Goal: Transaction & Acquisition: Purchase product/service

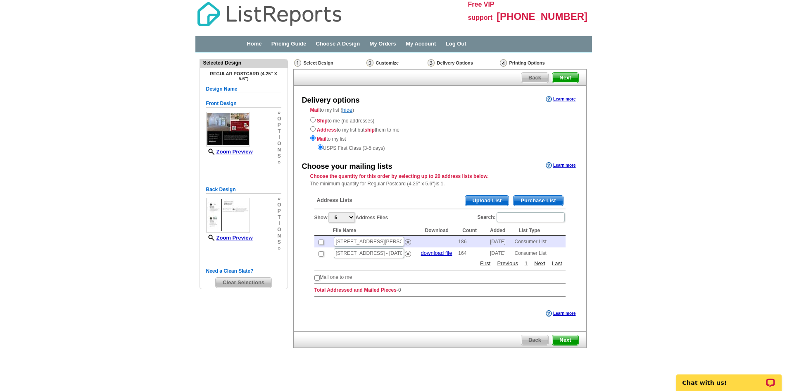
click at [555, 202] on span "Purchase List" at bounding box center [538, 201] width 49 height 10
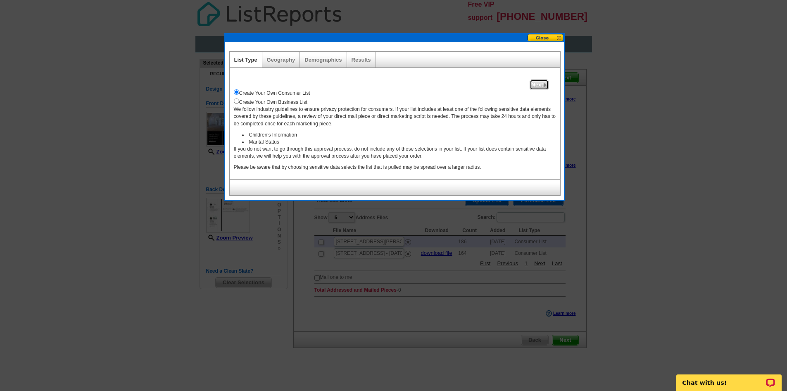
click at [539, 86] on span "Next" at bounding box center [539, 85] width 18 height 10
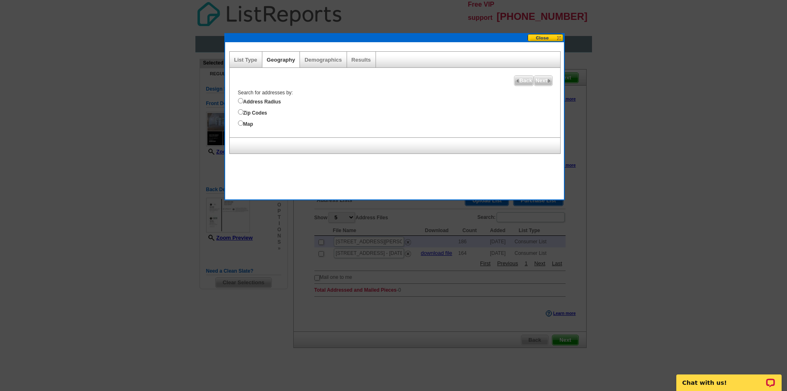
click at [258, 100] on label "Address Radius" at bounding box center [399, 100] width 322 height 9
click at [243, 100] on input "Address Radius" at bounding box center [240, 100] width 5 height 5
radio input "true"
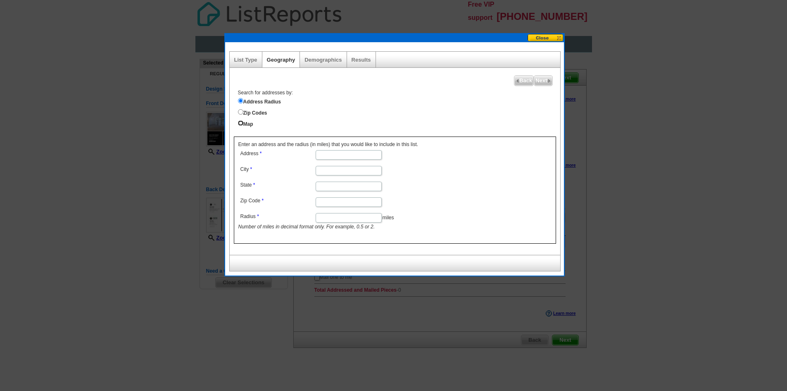
click at [243, 122] on input "Map" at bounding box center [240, 122] width 5 height 5
radio input "true"
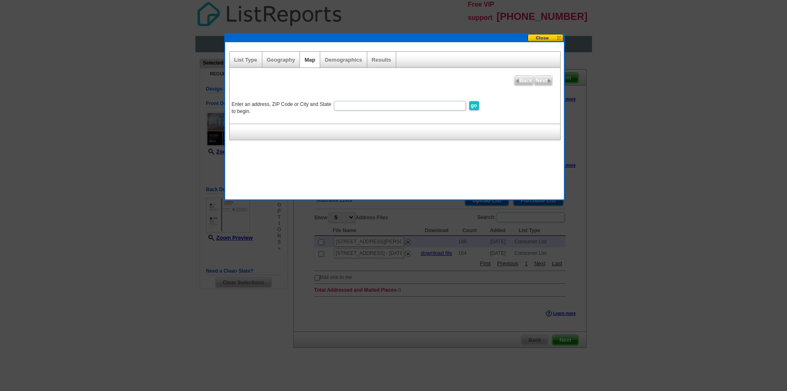
click at [369, 107] on input "Enter an address, ZIP Code or City and State to begin." at bounding box center [400, 106] width 132 height 10
paste input "4737 W Iris Avenue Visalia, CA, 93277"
type input "4737 W Iris Avenue Visalia, CA, 93277"
click at [473, 106] on input "go" at bounding box center [474, 106] width 10 height 10
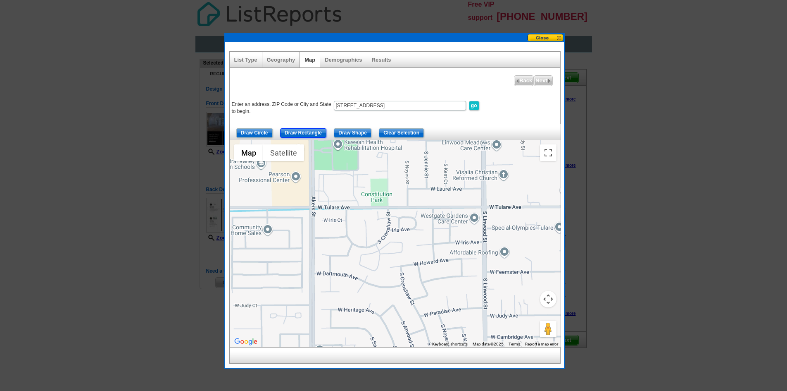
click at [307, 129] on input "Draw Rectangle" at bounding box center [303, 133] width 46 height 10
click at [549, 302] on button "Map camera controls" at bounding box center [548, 299] width 17 height 17
click at [505, 320] on button "Move down" at bounding box center [507, 319] width 17 height 17
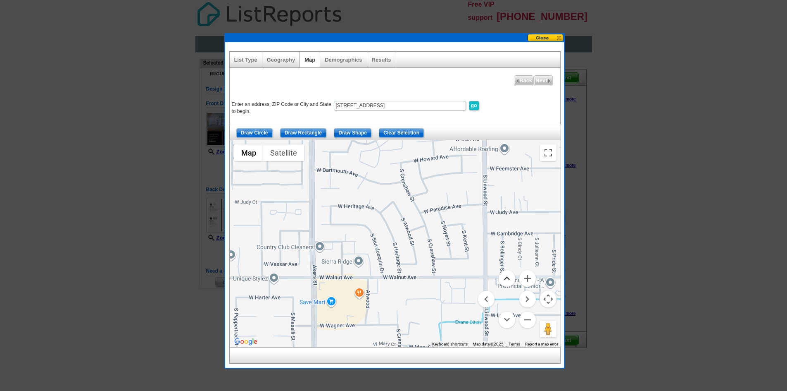
click at [511, 279] on button "Move up" at bounding box center [507, 278] width 17 height 17
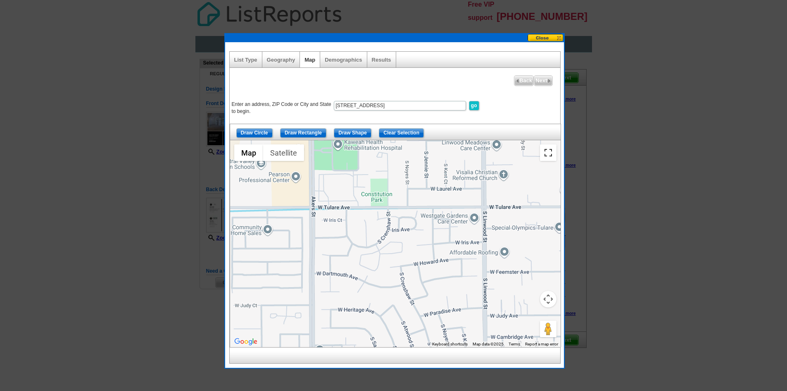
click at [549, 153] on button "Toggle fullscreen view" at bounding box center [548, 152] width 17 height 17
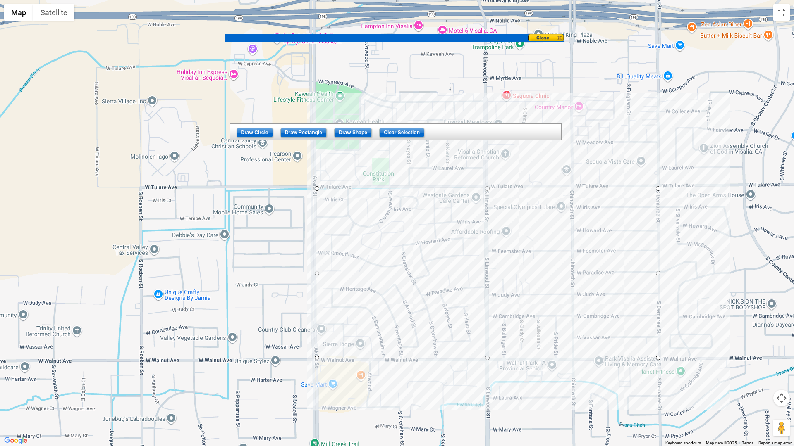
drag, startPoint x: 316, startPoint y: 188, endPoint x: 658, endPoint y: 358, distance: 381.9
click at [781, 9] on button "Toggle fullscreen view" at bounding box center [781, 12] width 17 height 17
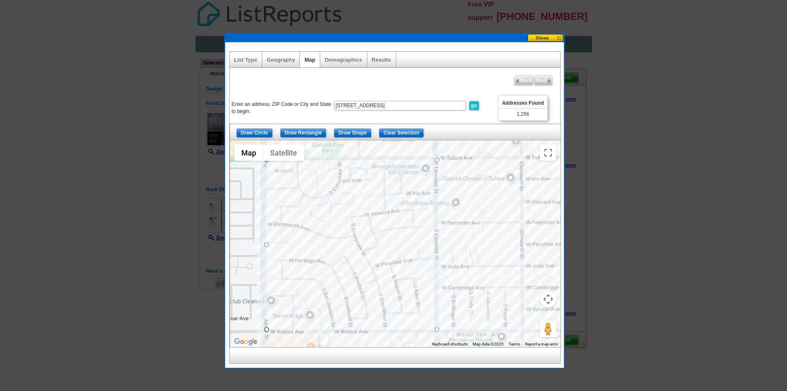
drag, startPoint x: 404, startPoint y: 204, endPoint x: 353, endPoint y: 152, distance: 72.8
click at [353, 152] on div at bounding box center [395, 243] width 331 height 207
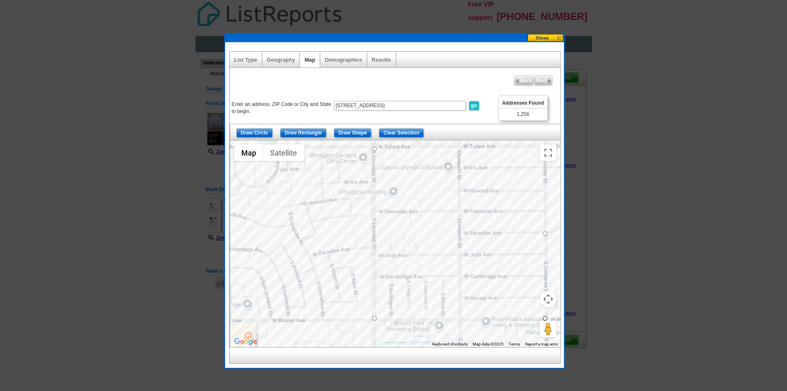
drag, startPoint x: 462, startPoint y: 289, endPoint x: 535, endPoint y: 331, distance: 84.8
click at [425, 282] on div at bounding box center [395, 243] width 331 height 207
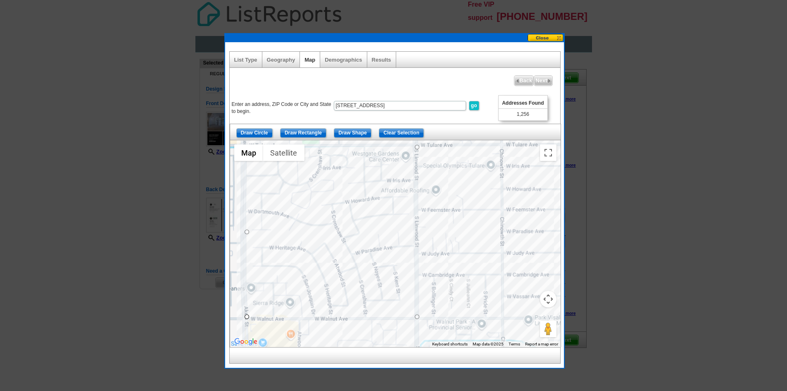
drag, startPoint x: 453, startPoint y: 297, endPoint x: 395, endPoint y: 293, distance: 58.4
click at [395, 293] on div at bounding box center [395, 243] width 331 height 207
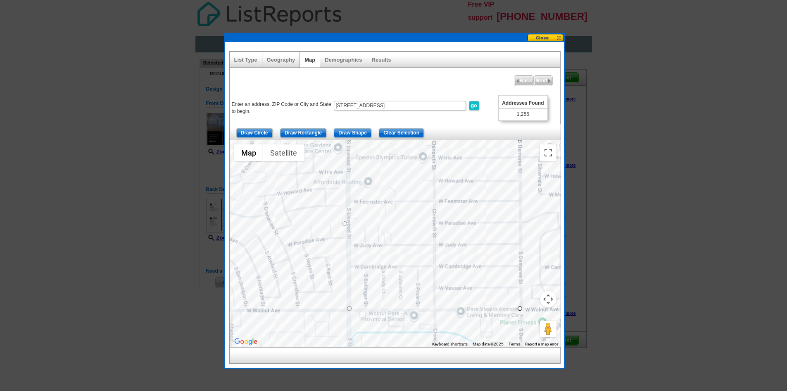
drag, startPoint x: 521, startPoint y: 224, endPoint x: 374, endPoint y: 223, distance: 146.3
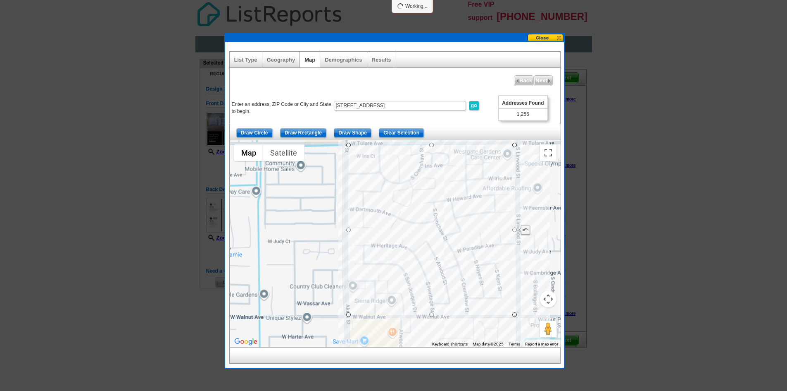
drag, startPoint x: 412, startPoint y: 230, endPoint x: 582, endPoint y: 237, distance: 170.4
click at [582, 237] on body "Free VIP support 800-260-5887 Home Pricing Guide Choose A Design My Orders My A…" at bounding box center [393, 198] width 787 height 397
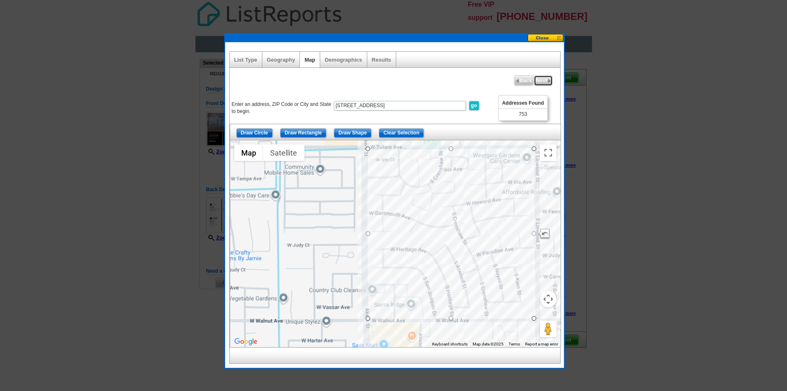
click at [542, 81] on span "Next" at bounding box center [543, 81] width 18 height 10
select select
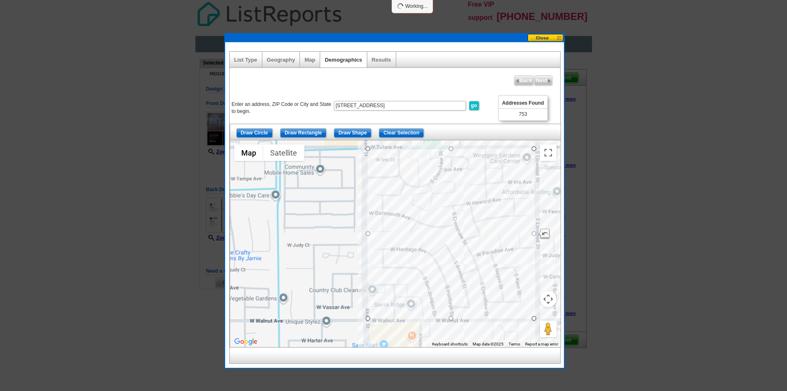
select select
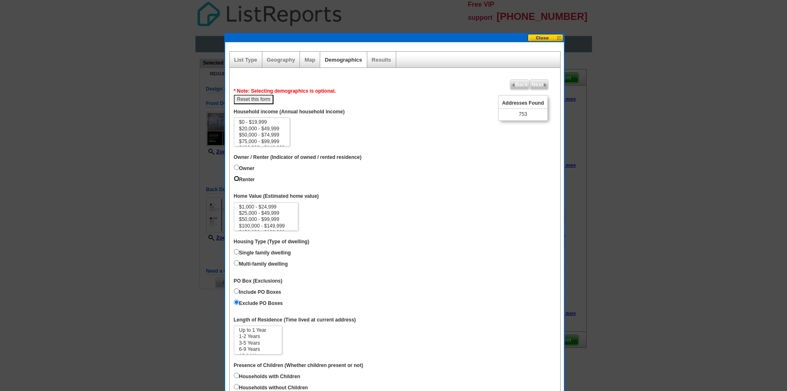
click at [238, 179] on input "Renter" at bounding box center [236, 178] width 5 height 5
radio input "true"
click at [268, 253] on label "Single family dwelling" at bounding box center [262, 251] width 57 height 9
click at [239, 253] on input "Single family dwelling" at bounding box center [236, 251] width 5 height 5
radio input "true"
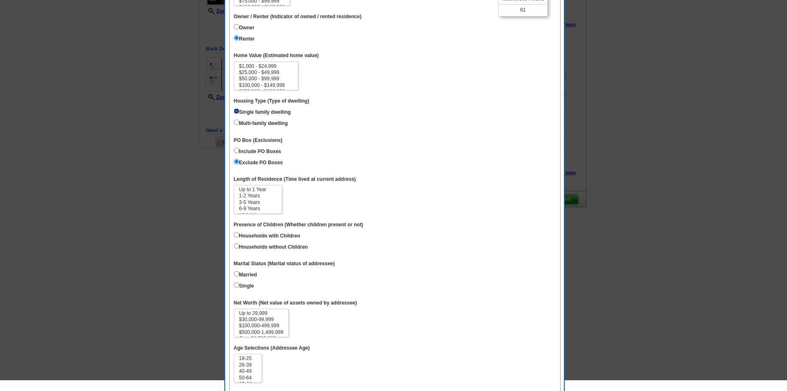
scroll to position [165, 0]
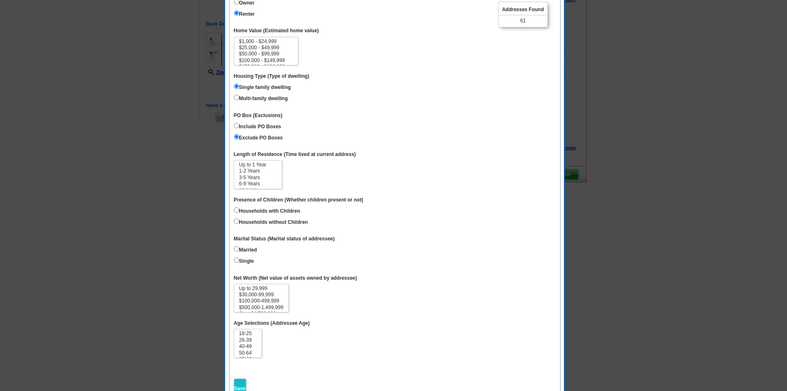
click at [258, 126] on label "Include PO Boxes" at bounding box center [258, 125] width 48 height 9
click at [239, 126] on input "Include PO Boxes" at bounding box center [236, 125] width 5 height 5
radio input "true"
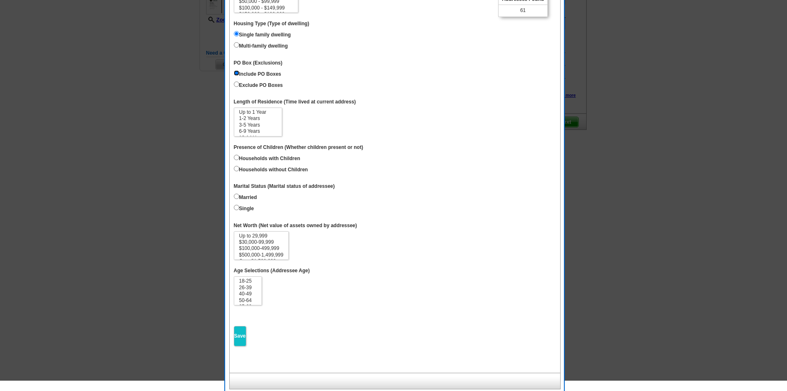
scroll to position [221, 0]
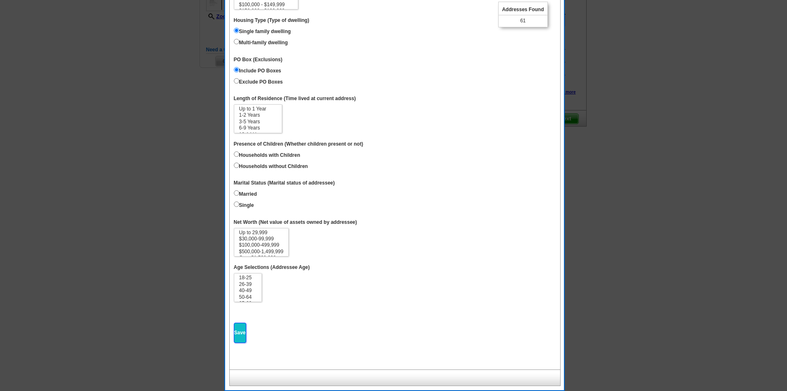
click at [239, 333] on input "Save" at bounding box center [240, 332] width 12 height 20
select select
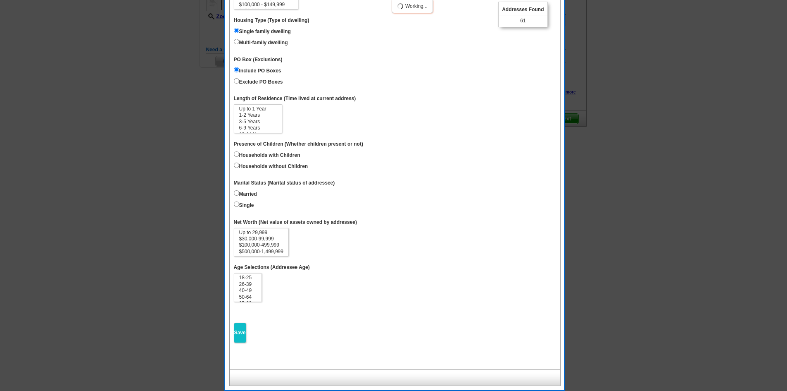
select select
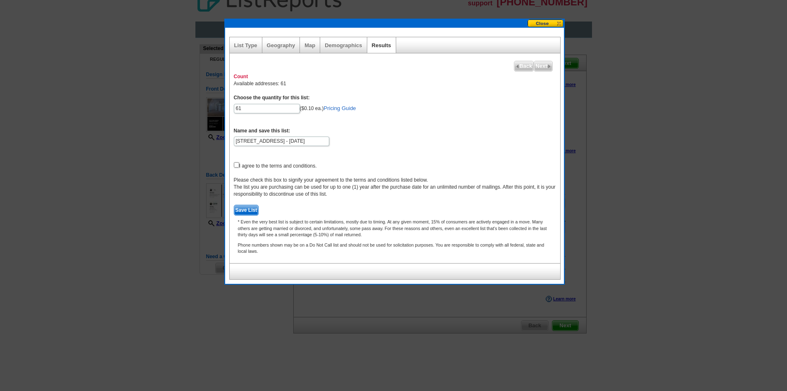
scroll to position [14, 0]
click at [236, 165] on input "checkbox" at bounding box center [236, 164] width 5 height 5
checkbox input "true"
click at [248, 206] on span "Save List" at bounding box center [246, 210] width 24 height 10
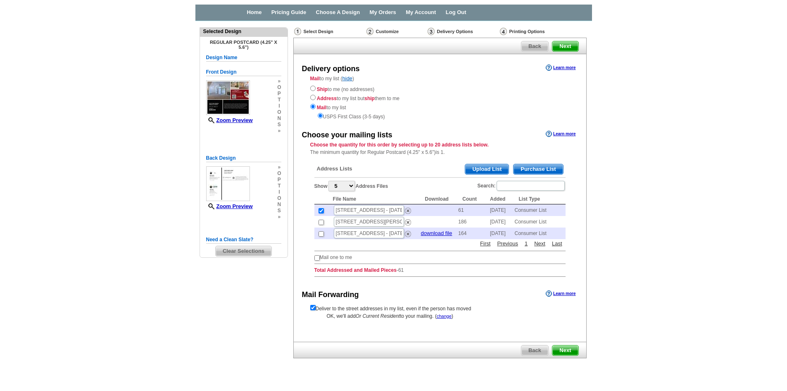
scroll to position [6, 0]
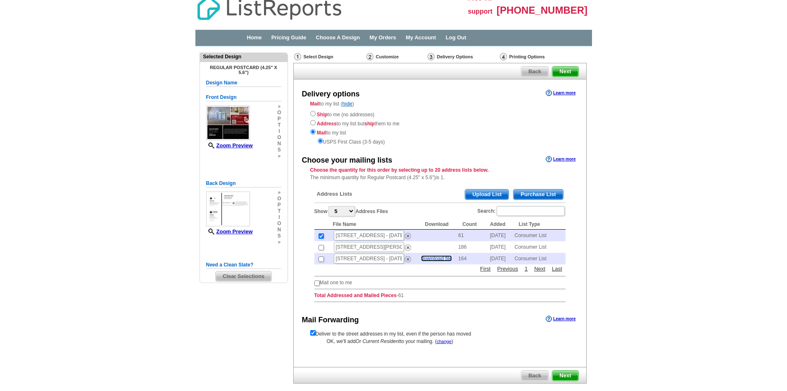
click at [429, 260] on link "download file" at bounding box center [436, 258] width 31 height 6
drag, startPoint x: 383, startPoint y: 237, endPoint x: 422, endPoint y: 234, distance: 39.0
click at [422, 234] on tr "4737 W Iris Avenue Visalia, CA, 93277 - Sep 03 61 2025-09-03 Consumer List" at bounding box center [440, 235] width 251 height 12
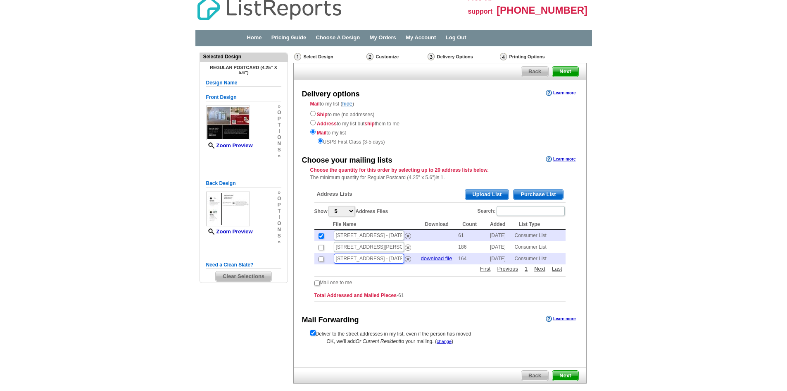
drag, startPoint x: 373, startPoint y: 260, endPoint x: 324, endPoint y: 255, distance: 48.6
click at [324, 255] on tr "2431 S Cedar St - Jul 22 download file 164 2024-07-22 Consumer List" at bounding box center [440, 259] width 251 height 12
click at [568, 376] on span "Next" at bounding box center [566, 375] width 26 height 10
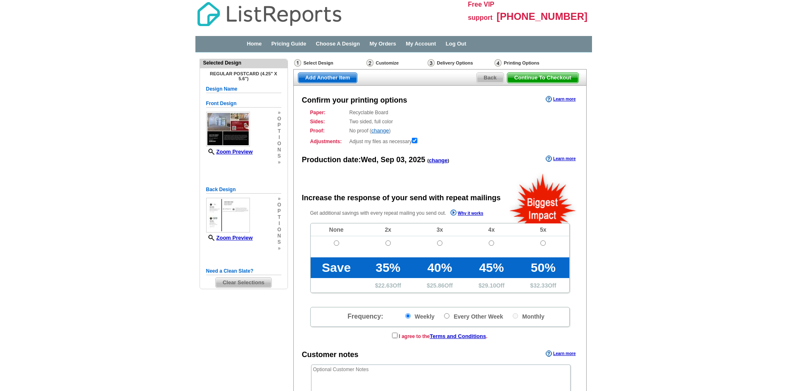
radio input "false"
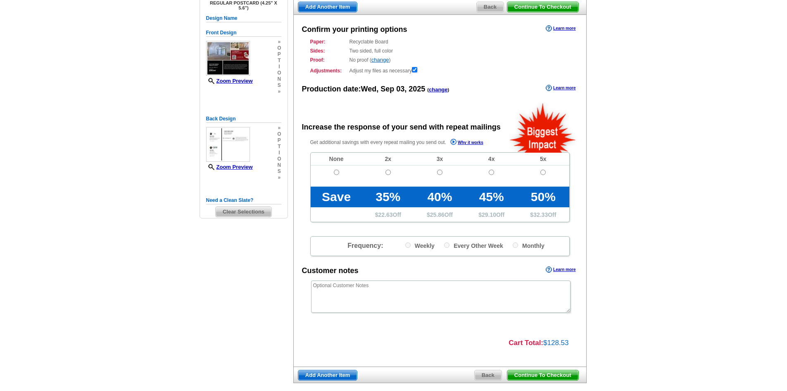
scroll to position [112, 0]
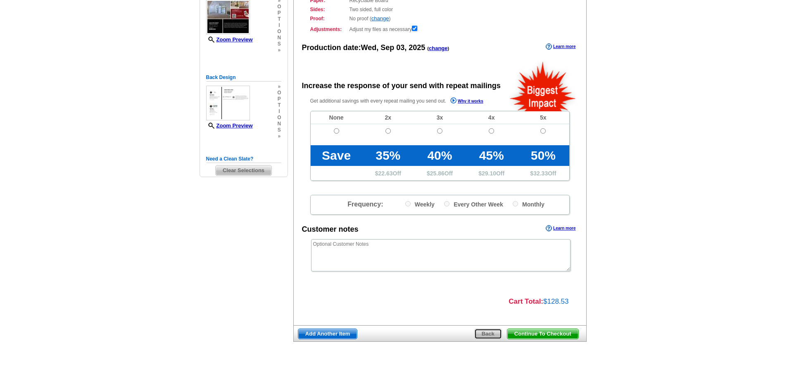
click at [489, 329] on span "Back" at bounding box center [488, 334] width 27 height 10
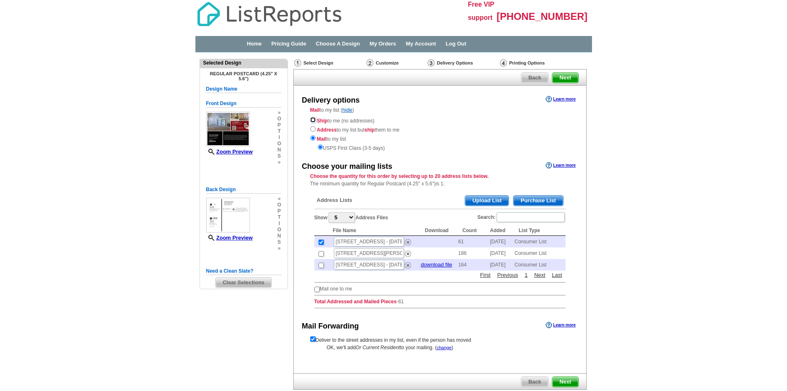
click at [312, 120] on input "radio" at bounding box center [312, 119] width 5 height 5
radio input "true"
click at [568, 378] on span "Next" at bounding box center [566, 382] width 26 height 10
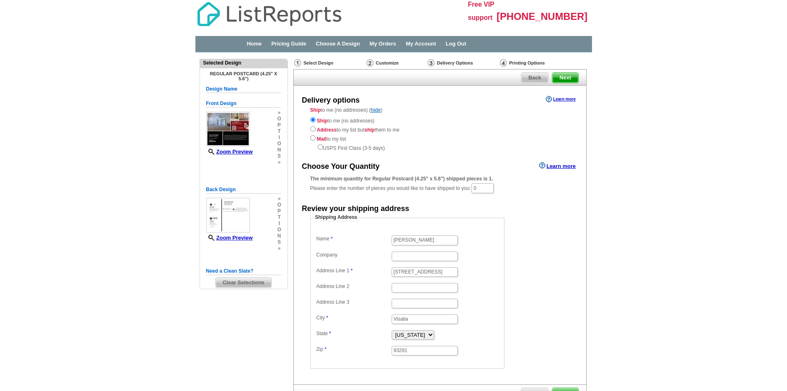
scroll to position [41, 0]
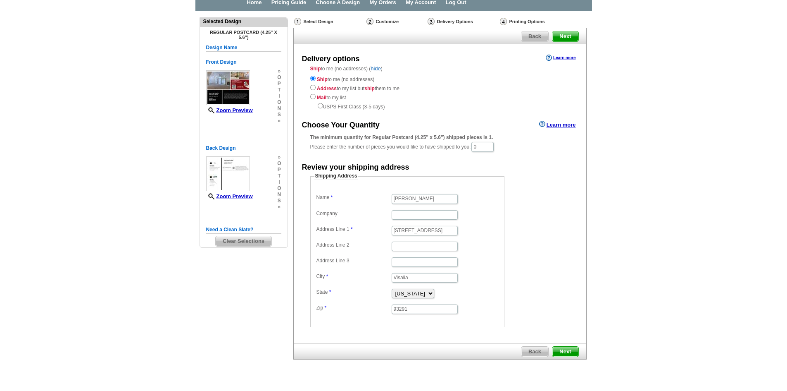
click at [569, 350] on span "Next" at bounding box center [566, 351] width 26 height 10
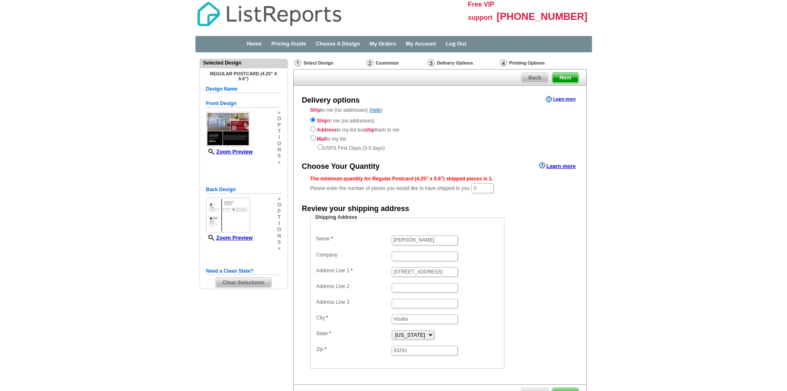
scroll to position [41, 0]
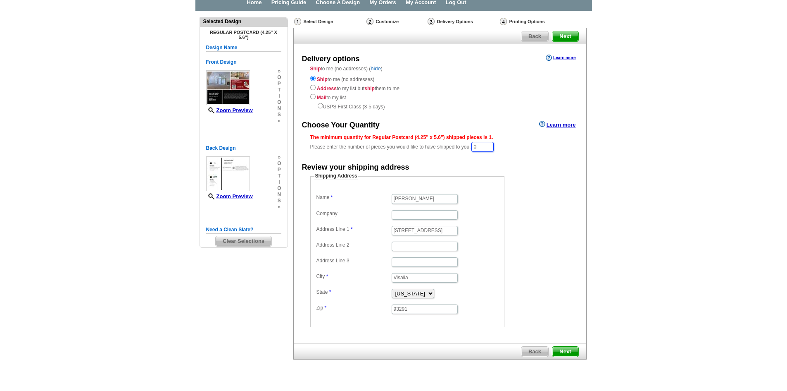
click at [485, 150] on input "0" at bounding box center [483, 147] width 22 height 10
click at [486, 148] on input "0" at bounding box center [483, 147] width 22 height 10
drag, startPoint x: 487, startPoint y: 148, endPoint x: 479, endPoint y: 148, distance: 8.3
click at [479, 148] on input "0" at bounding box center [483, 147] width 22 height 10
type input "75"
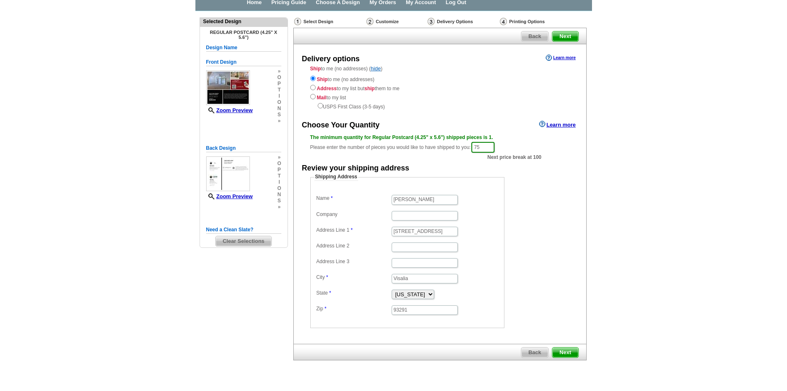
click at [555, 224] on form "Shipping Address Name [PERSON_NAME] Company Address Line 1 [STREET_ADDRESS] Add…" at bounding box center [440, 250] width 260 height 155
click at [567, 351] on span "Next" at bounding box center [566, 352] width 26 height 10
